Goal: Navigation & Orientation: Go to known website

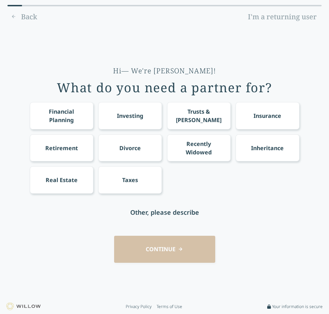
click at [282, 17] on link "I'm a returning user" at bounding box center [282, 16] width 79 height 11
